Goal: Task Accomplishment & Management: Manage account settings

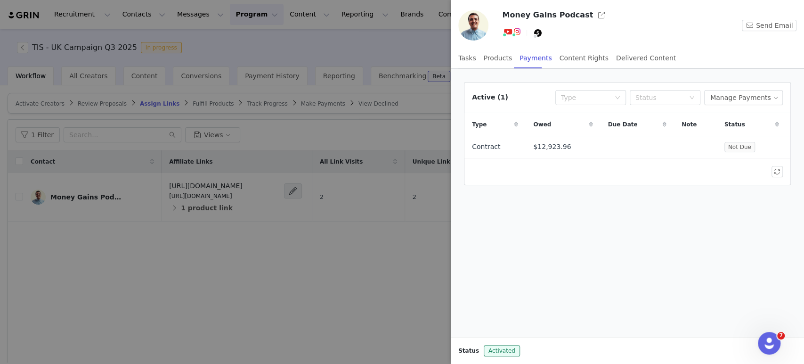
scroll to position [112, 0]
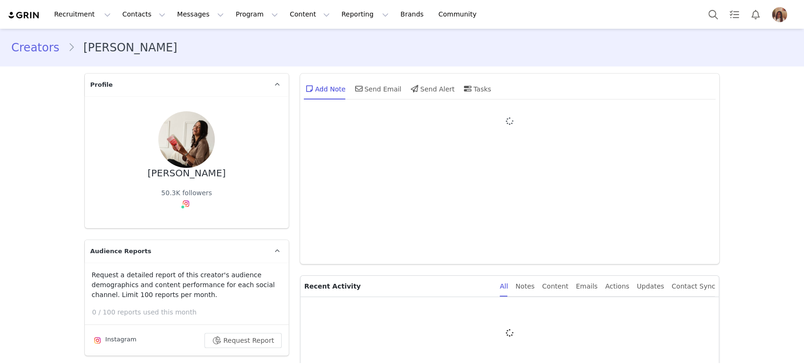
type input "+1 (United States)"
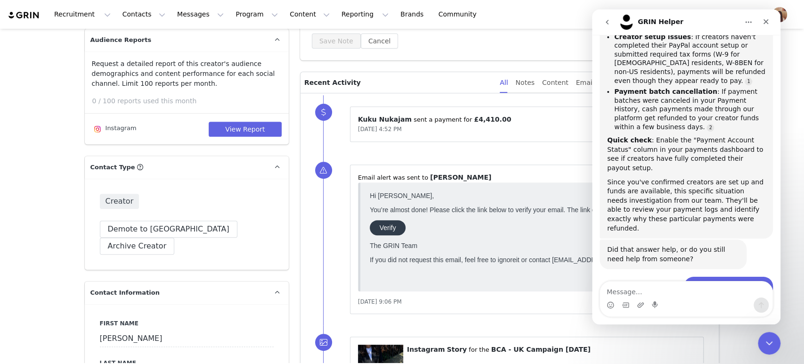
drag, startPoint x: 799, startPoint y: 257, endPoint x: 161, endPoint y: 65, distance: 665.9
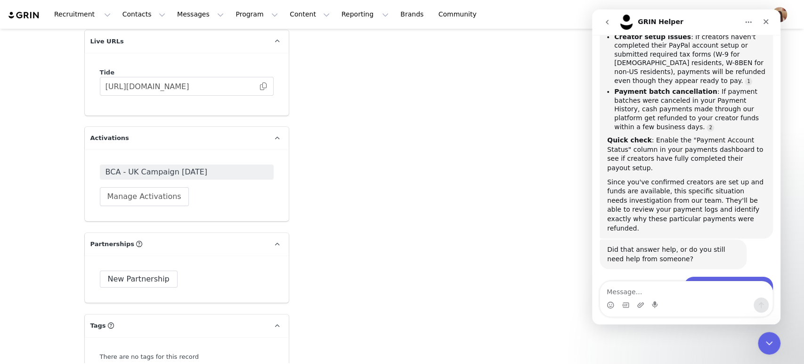
scroll to position [2043, 0]
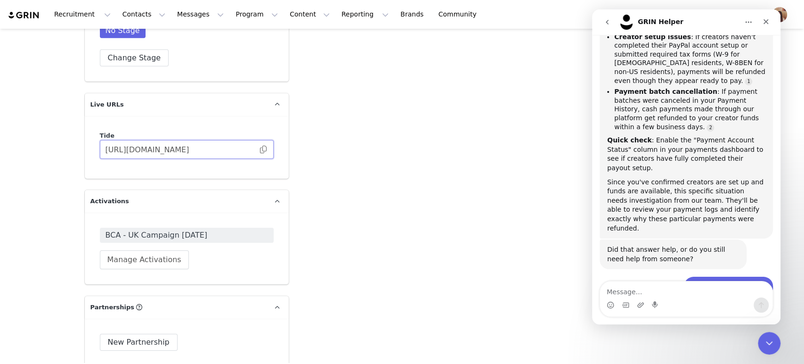
click at [263, 140] on input "[URL][DOMAIN_NAME]" at bounding box center [187, 149] width 174 height 19
click at [260, 149] on span at bounding box center [263, 149] width 9 height 0
click at [634, 292] on textarea "Message…" at bounding box center [686, 289] width 172 height 16
paste textarea "[URL][DOMAIN_NAME]"
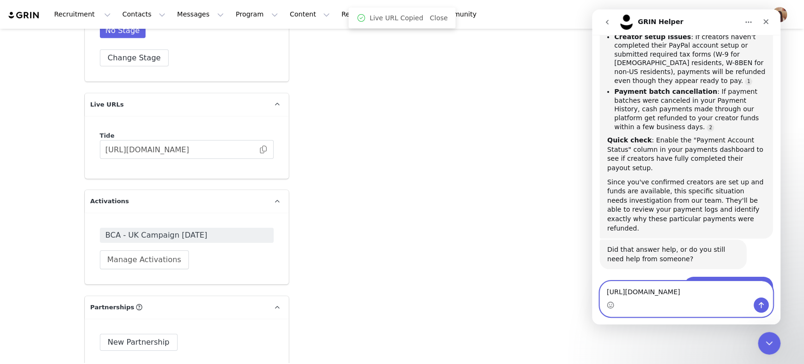
scroll to position [882, 0]
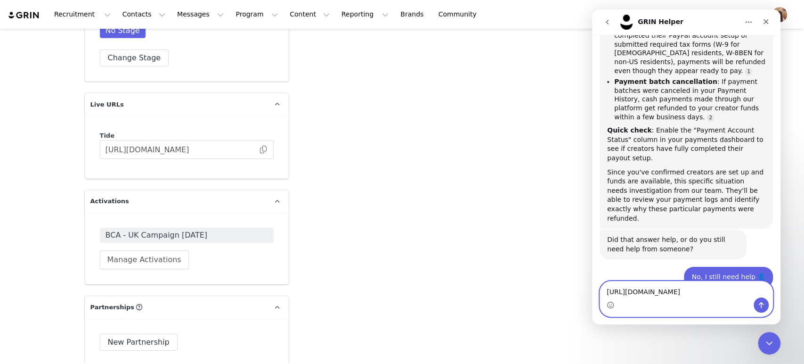
type textarea "https://tide.grin.live/71175c1b-eaf8-4090-8c6c-3699d12d3ef2"
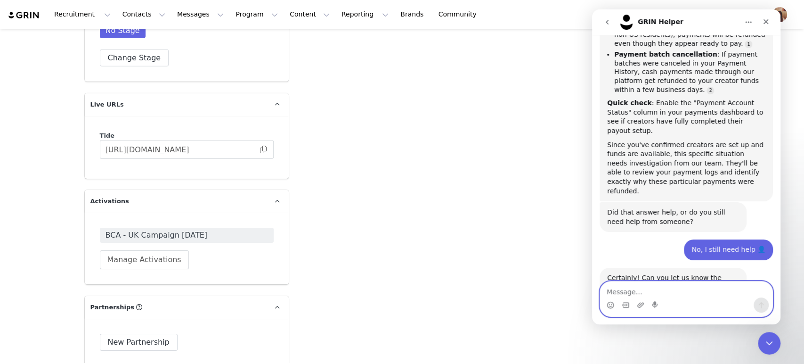
scroll to position [910, 0]
paste textarea "https://tide.grin.live/44e2c78e-e6a1-455d-bffd-e9e38d4b63de"
type textarea "https://tide.grin.live/44e2c78e-e6a1-455d-bffd-e9e38d4b63de"
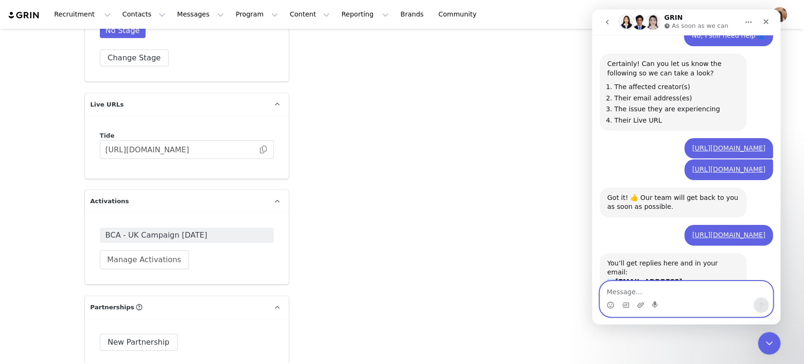
scroll to position [1130, 0]
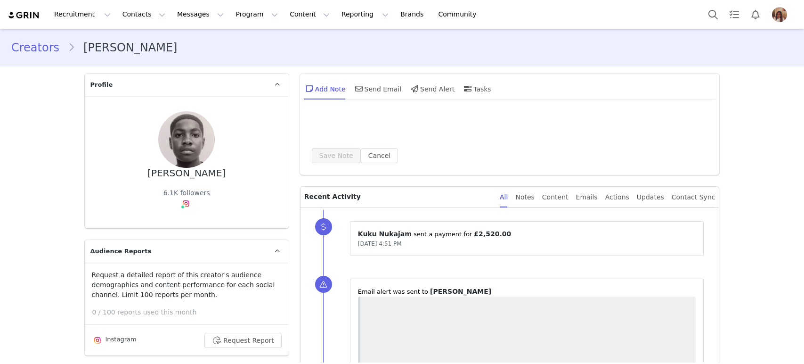
type input "+1 (United States)"
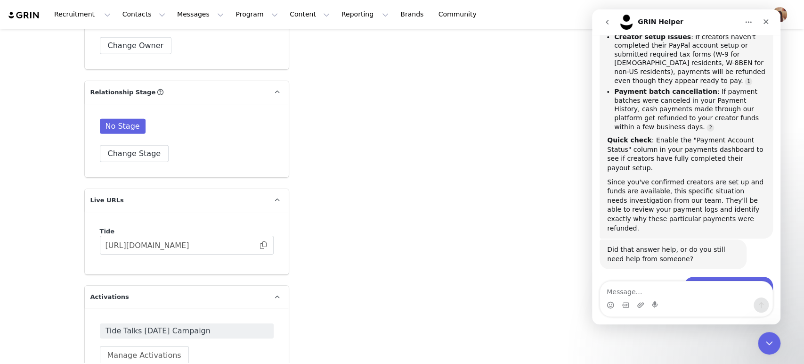
scroll to position [2093, 0]
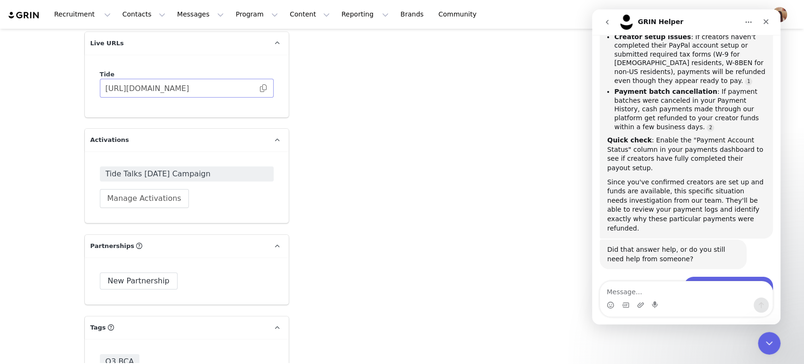
click at [260, 88] on span at bounding box center [263, 88] width 9 height 0
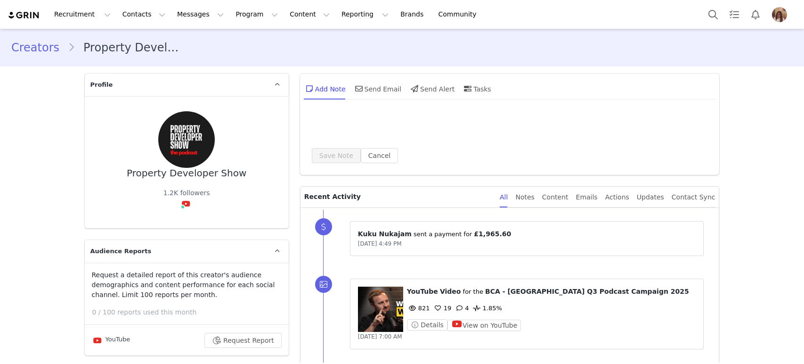
type input "+1 (United States)"
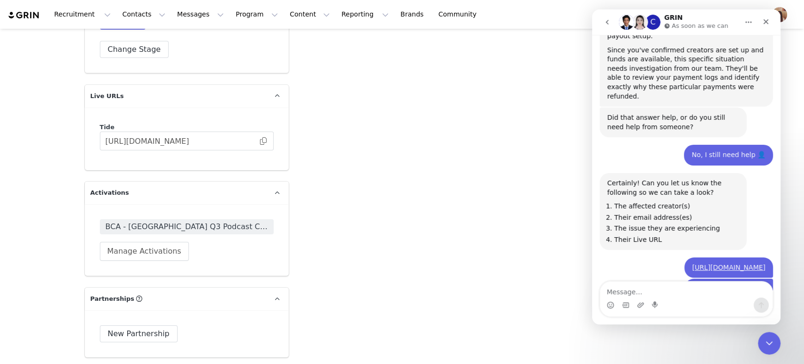
scroll to position [2041, 0]
click at [260, 140] on span at bounding box center [263, 140] width 9 height 0
click at [639, 292] on textarea "Message…" at bounding box center [686, 289] width 172 height 16
paste textarea "https://tide.grin.live/48e6593f-c987-4abf-9525-78aab9fab0c1"
type textarea "[URL][DOMAIN_NAME]"
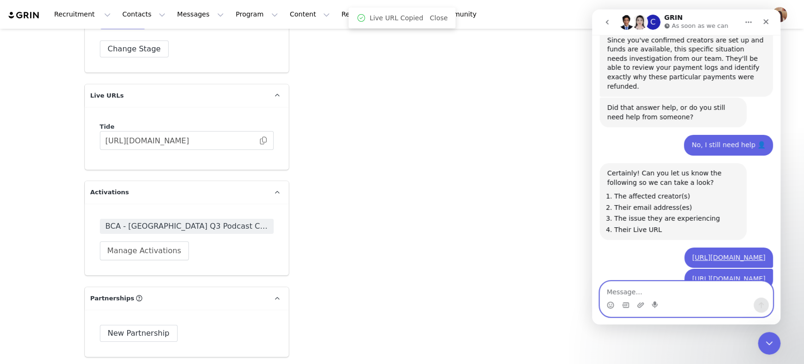
scroll to position [1041, 0]
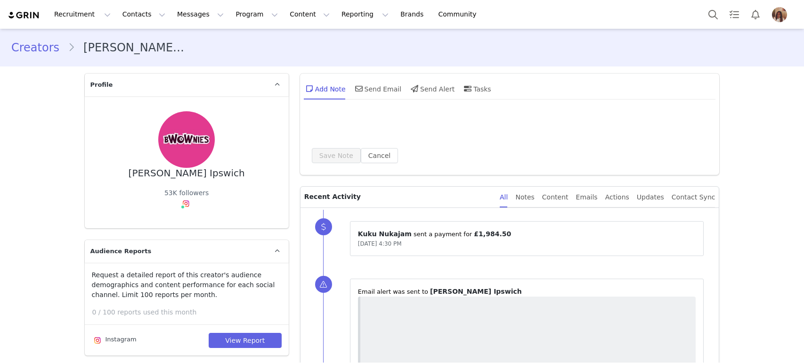
type input "+1 (United States)"
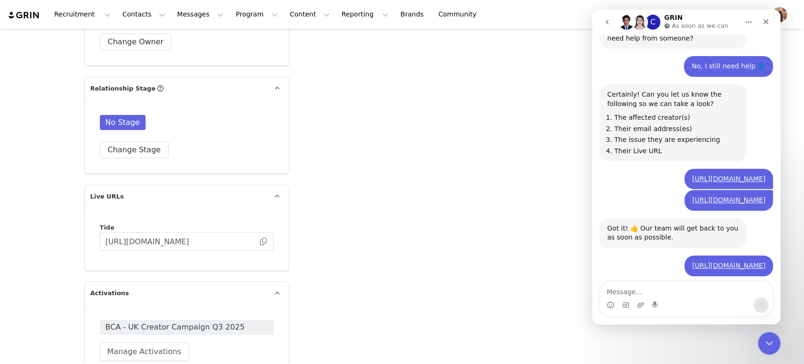
scroll to position [1928, 0]
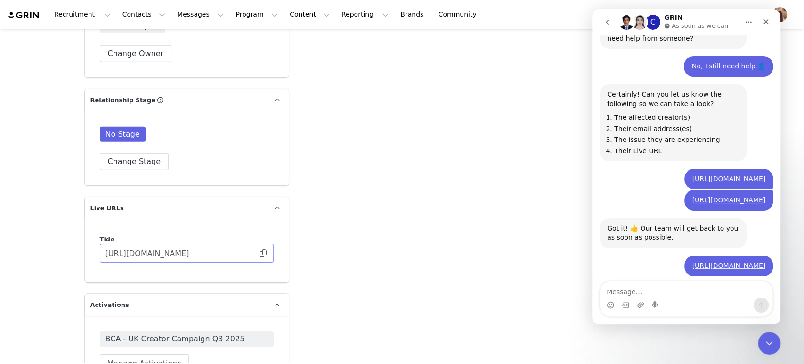
click at [261, 253] on span at bounding box center [263, 253] width 9 height 0
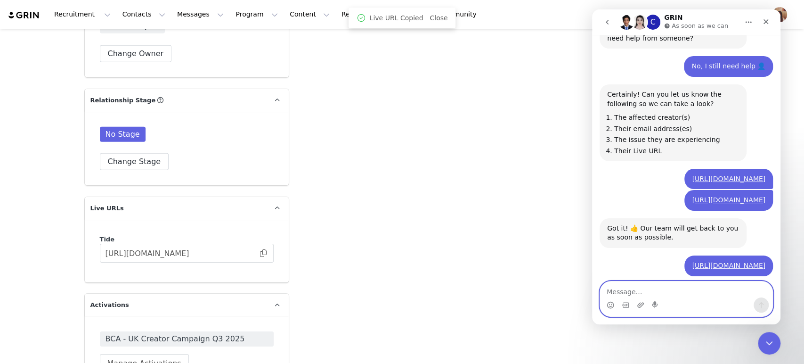
click at [658, 288] on textarea "Message…" at bounding box center [686, 289] width 172 height 16
paste textarea "[URL][DOMAIN_NAME]"
type textarea "[URL][DOMAIN_NAME]"
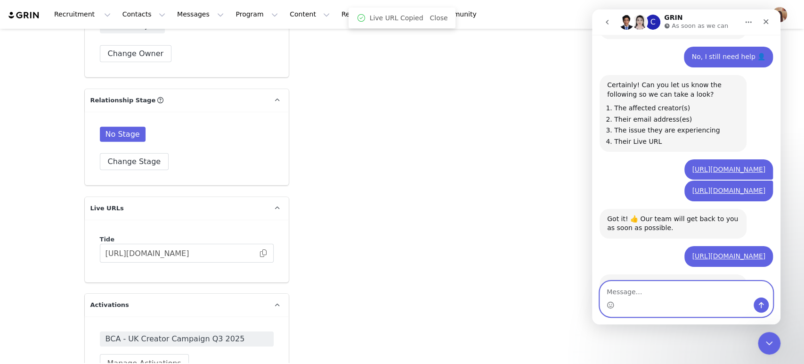
scroll to position [1130, 0]
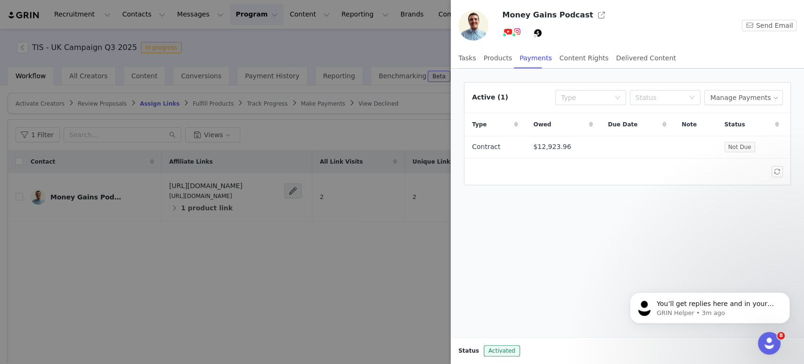
scroll to position [112, 0]
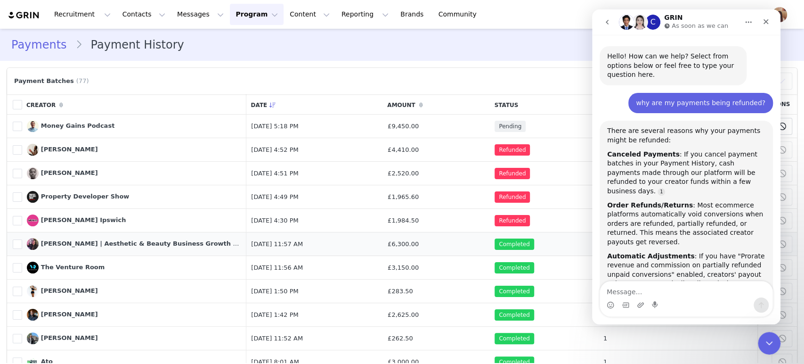
scroll to position [1130, 0]
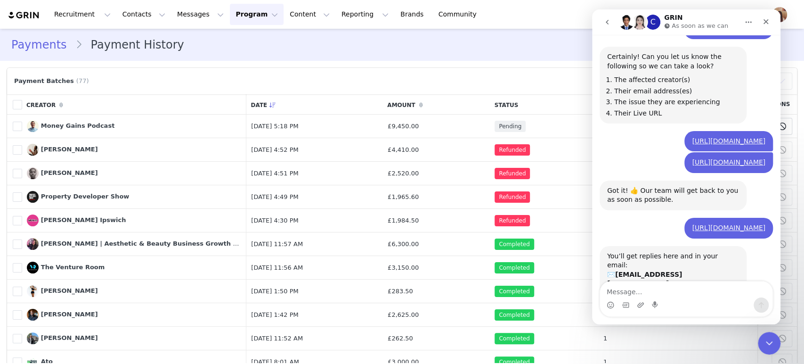
click at [785, 14] on img "Profile" at bounding box center [779, 14] width 15 height 15
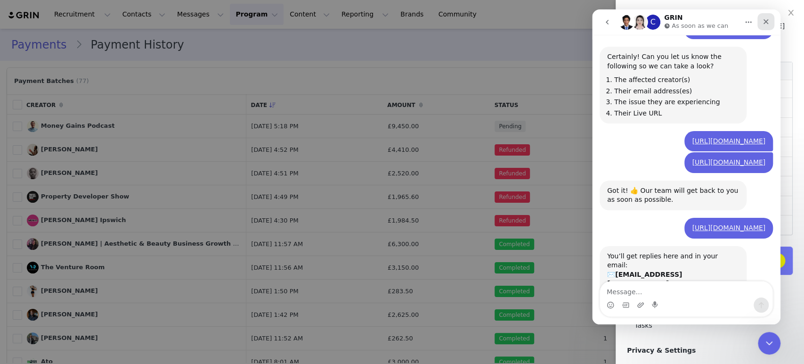
click at [766, 23] on icon "Close" at bounding box center [766, 22] width 8 height 8
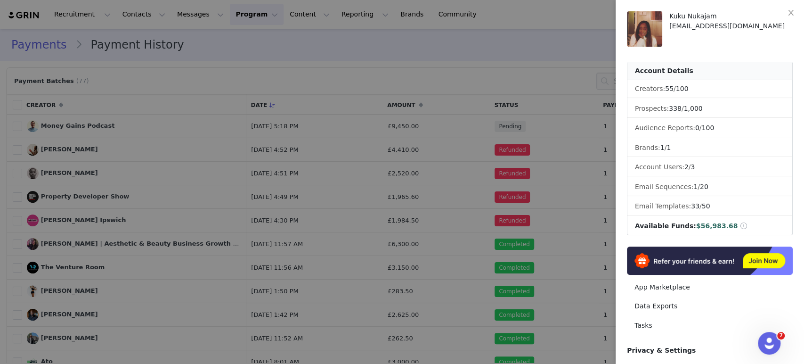
click at [739, 225] on span at bounding box center [743, 225] width 8 height 7
click at [700, 227] on span "$56,983.68" at bounding box center [717, 226] width 42 height 8
click at [444, 37] on div at bounding box center [402, 182] width 804 height 364
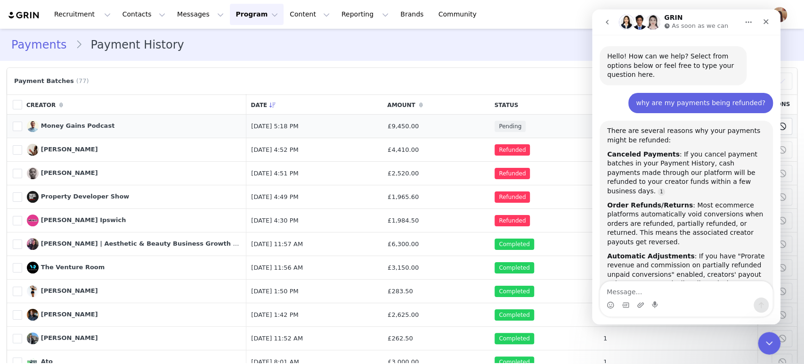
scroll to position [1130, 0]
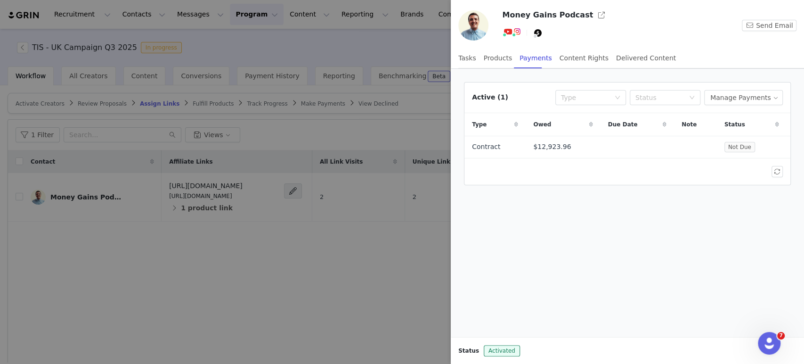
scroll to position [112, 0]
click at [224, 16] on div at bounding box center [402, 182] width 804 height 364
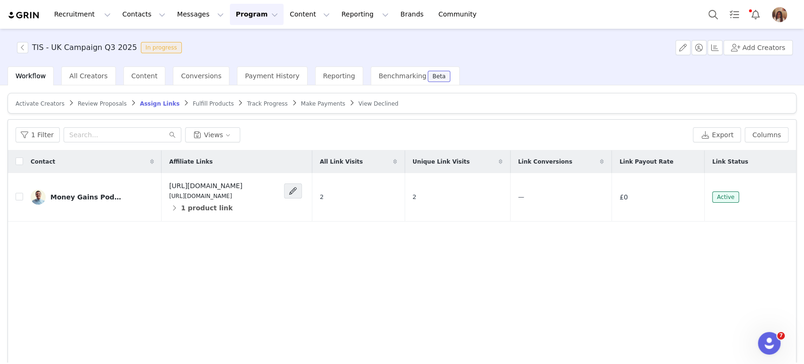
click at [231, 14] on button "Program Program" at bounding box center [257, 14] width 54 height 21
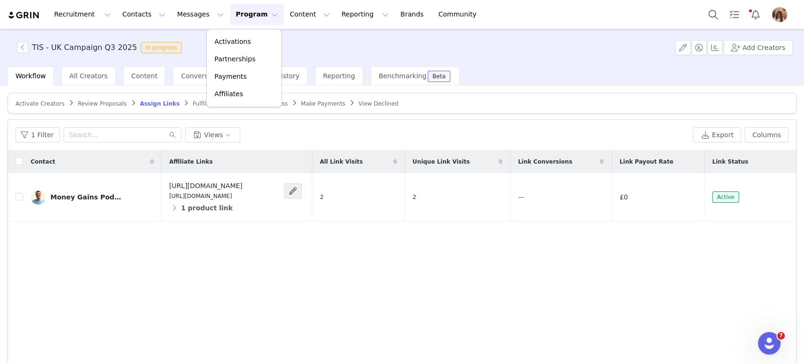
click at [8, 47] on div "TIS - UK Campaign Q3 2025 In progress Add Creators" at bounding box center [402, 48] width 804 height 38
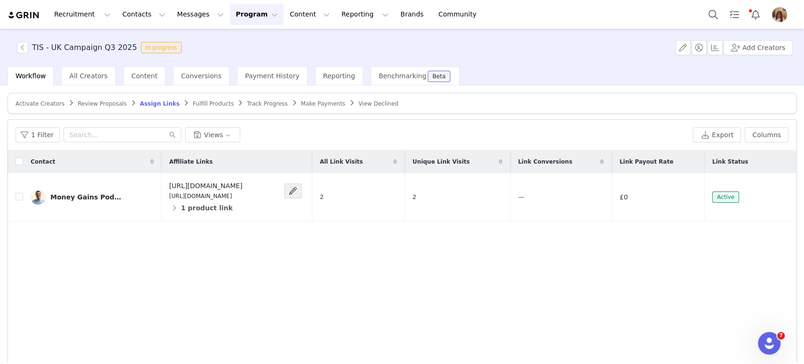
click at [17, 42] on span "TIS - UK Campaign Q3 2025 In progress" at bounding box center [101, 47] width 169 height 11
click at [16, 43] on div "TIS - UK Campaign Q3 2025 In progress" at bounding box center [98, 47] width 174 height 11
click at [20, 47] on button "button" at bounding box center [22, 47] width 11 height 11
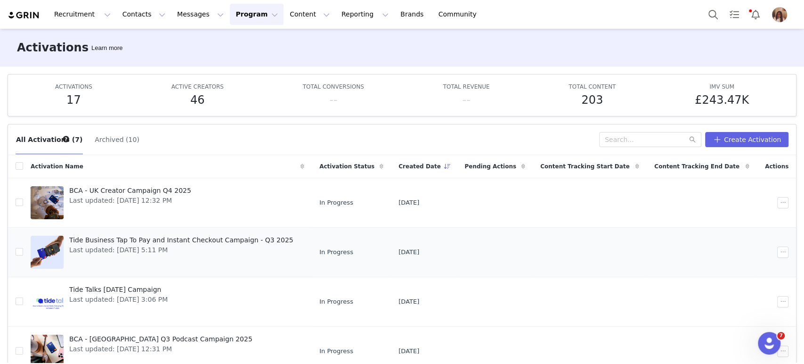
click at [154, 245] on span "Last updated: Aug 13, 2025 5:11 PM" at bounding box center [181, 250] width 224 height 10
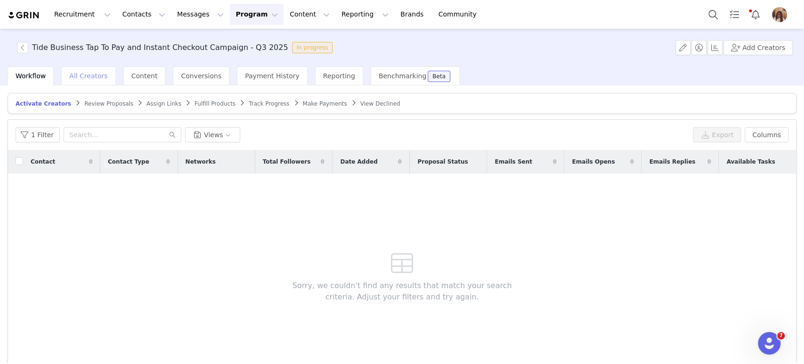
click at [75, 75] on span "All Creators" at bounding box center [88, 76] width 38 height 8
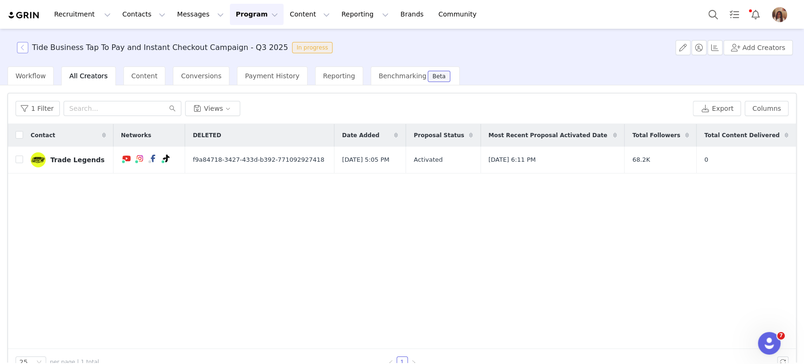
click at [26, 49] on button "button" at bounding box center [22, 47] width 11 height 11
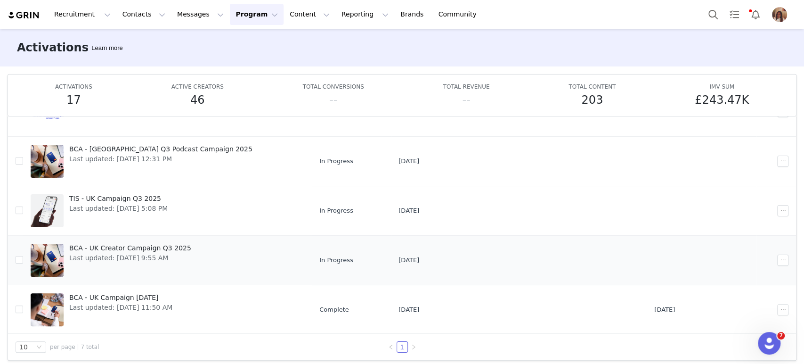
scroll to position [49, 0]
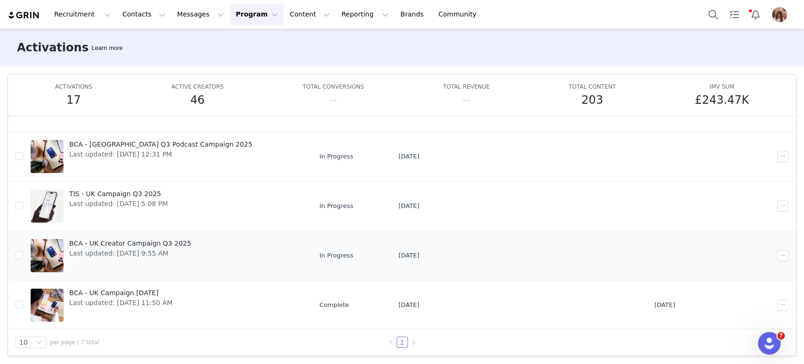
click at [148, 243] on span "BCA - UK Creator Campaign Q3 2025" at bounding box center [130, 243] width 122 height 10
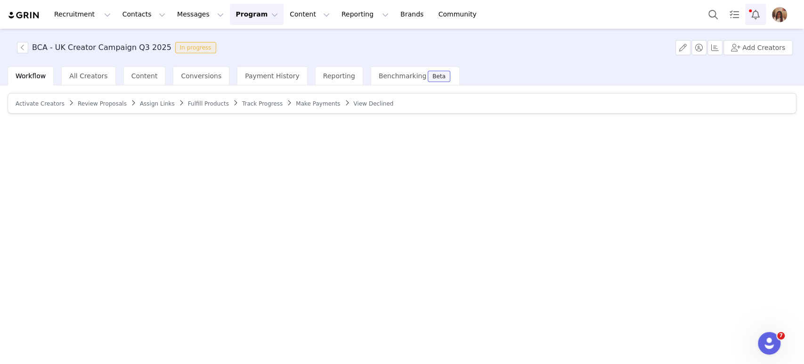
click at [750, 16] on button "Notifications" at bounding box center [755, 14] width 21 height 21
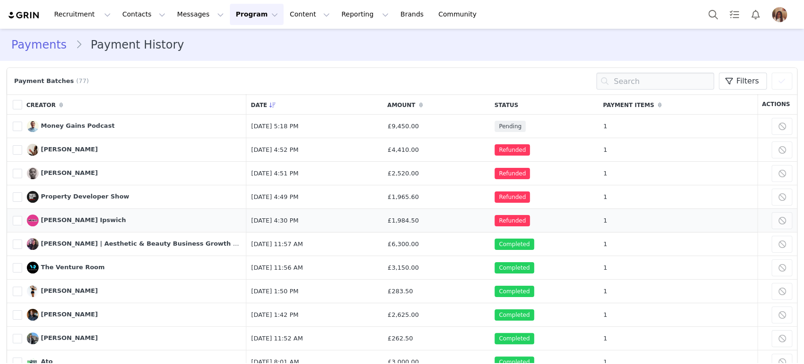
click at [495, 218] on span "Refunded" at bounding box center [512, 220] width 35 height 11
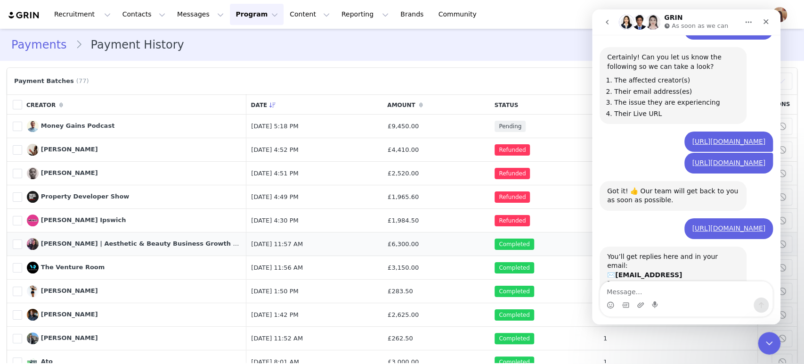
scroll to position [1130, 0]
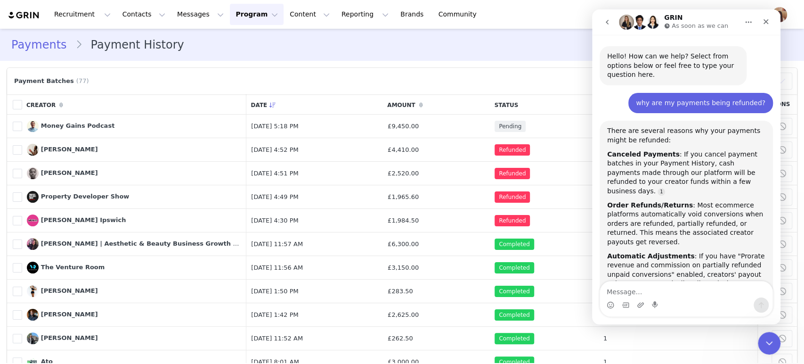
scroll to position [1130, 0]
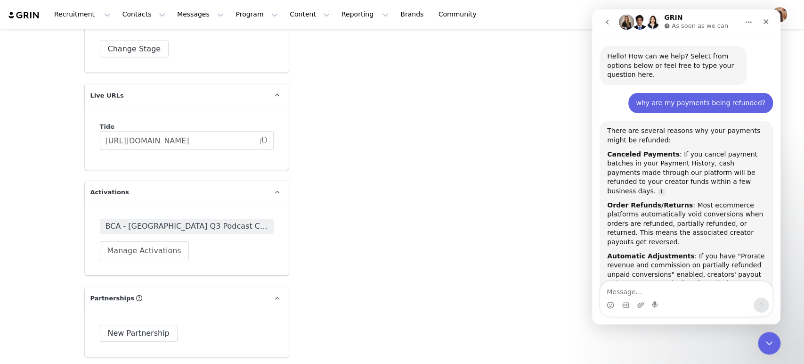
scroll to position [1130, 0]
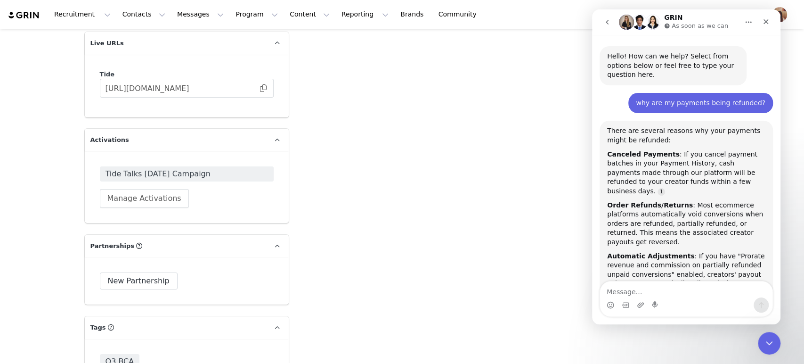
scroll to position [1130, 0]
